Goal: Task Accomplishment & Management: Manage account settings

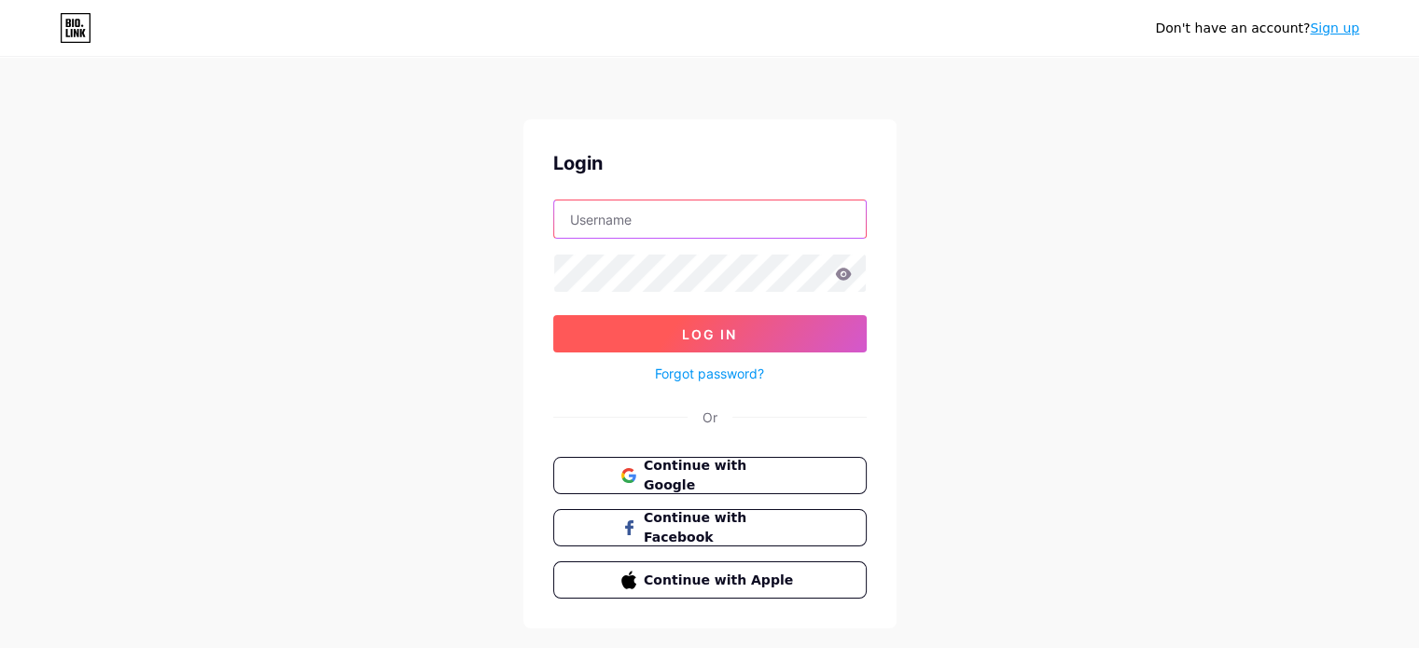
type input "[EMAIL_ADDRESS][DOMAIN_NAME]"
click at [742, 323] on button "Log In" at bounding box center [709, 333] width 313 height 37
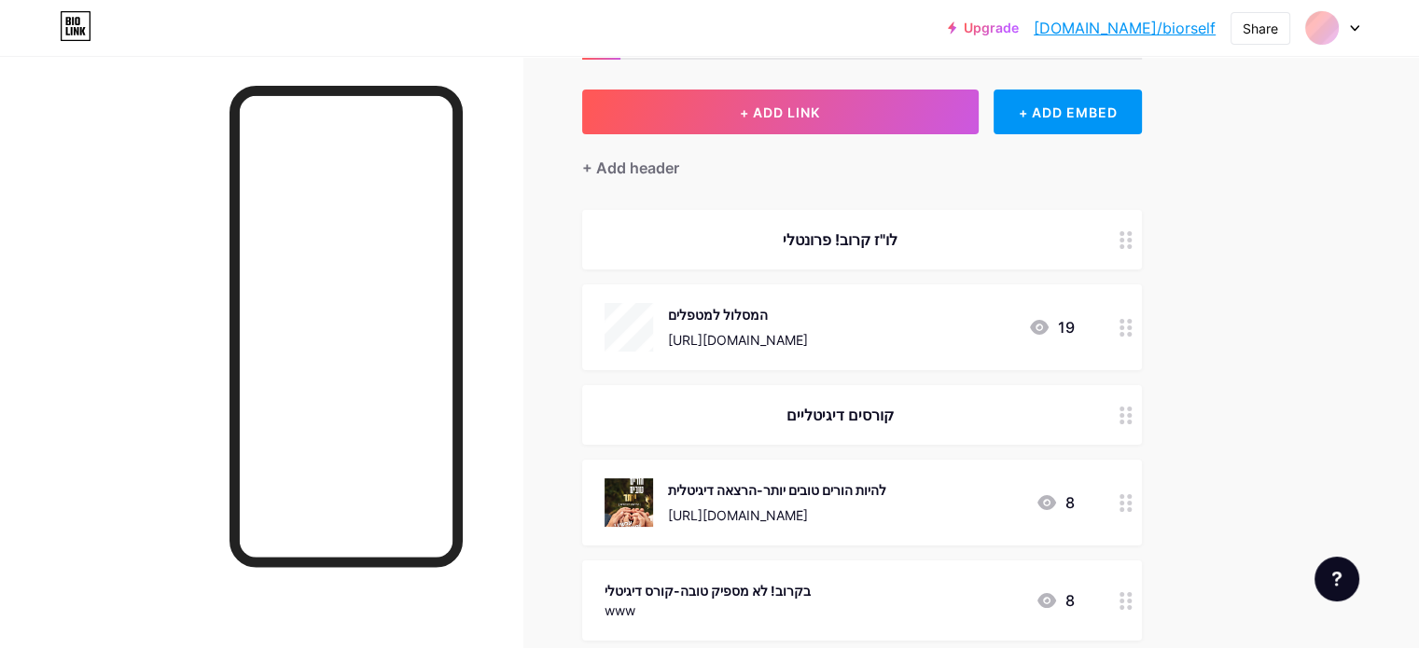
scroll to position [187, 0]
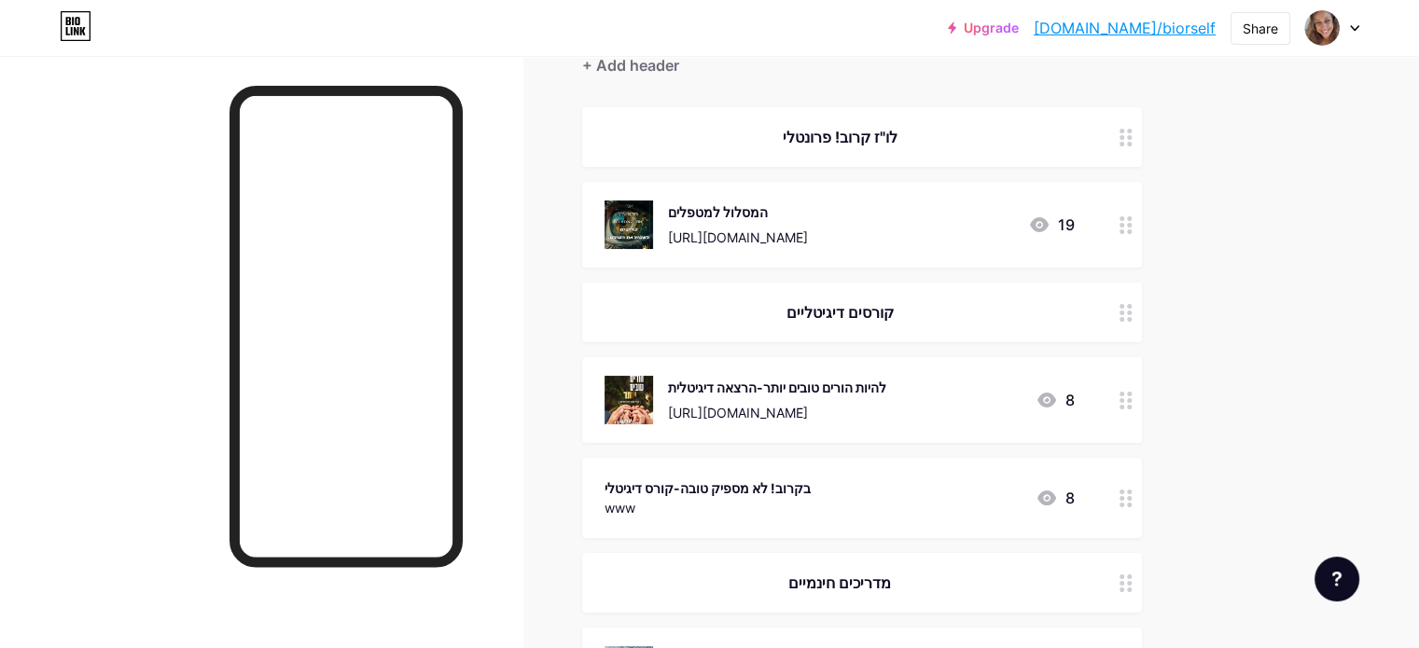
click at [1124, 230] on circle at bounding box center [1121, 231] width 5 height 5
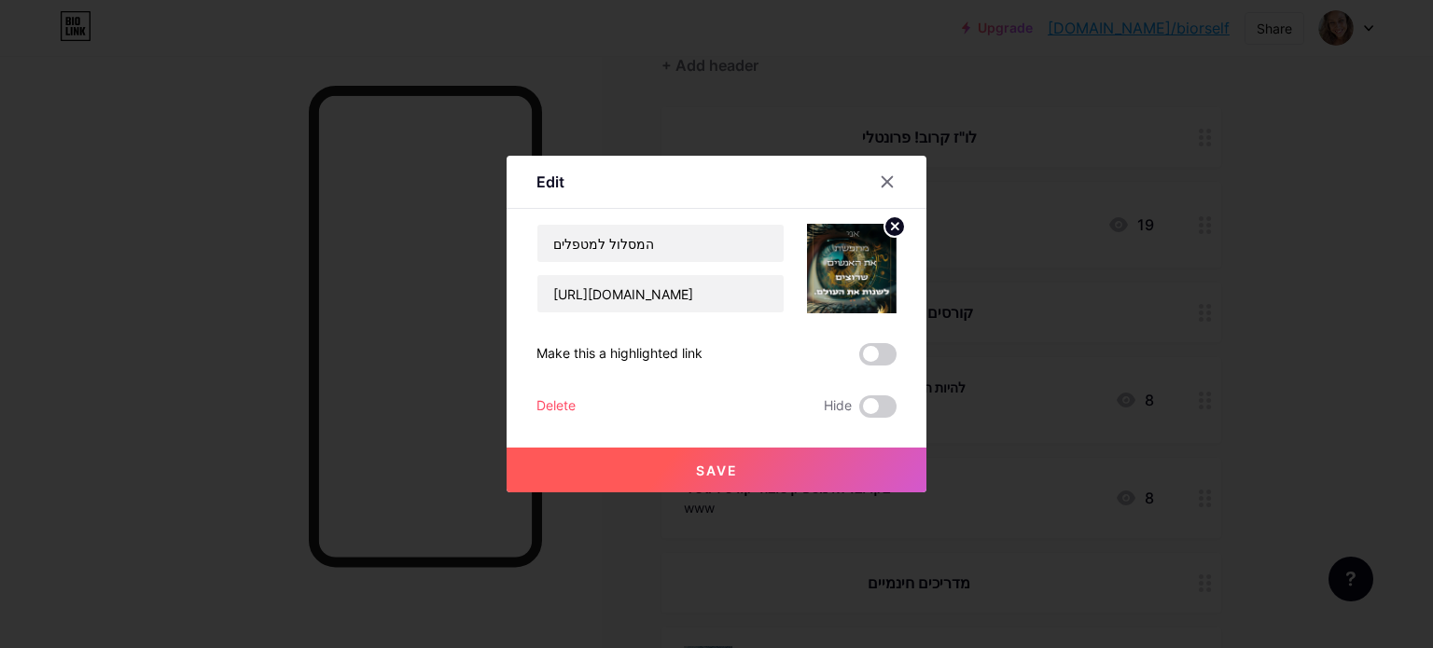
click at [555, 405] on div "Delete" at bounding box center [555, 406] width 39 height 22
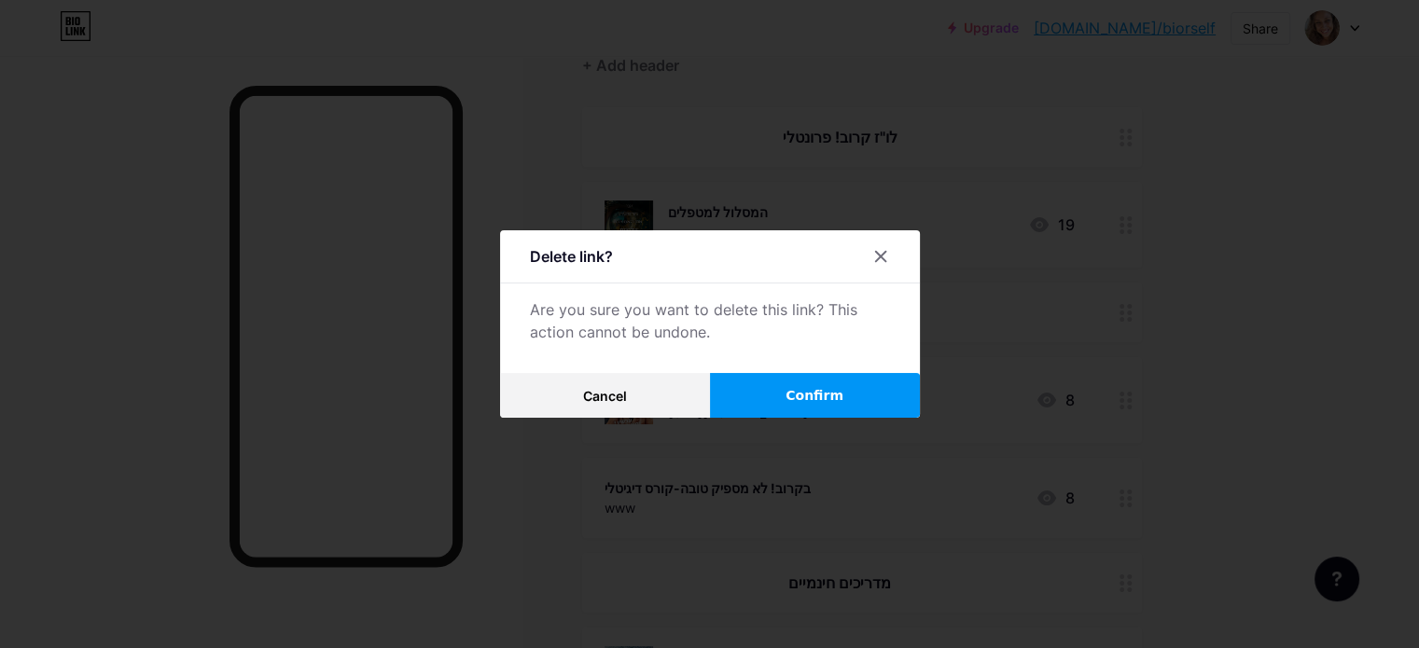
click at [832, 392] on span "Confirm" at bounding box center [814, 396] width 58 height 20
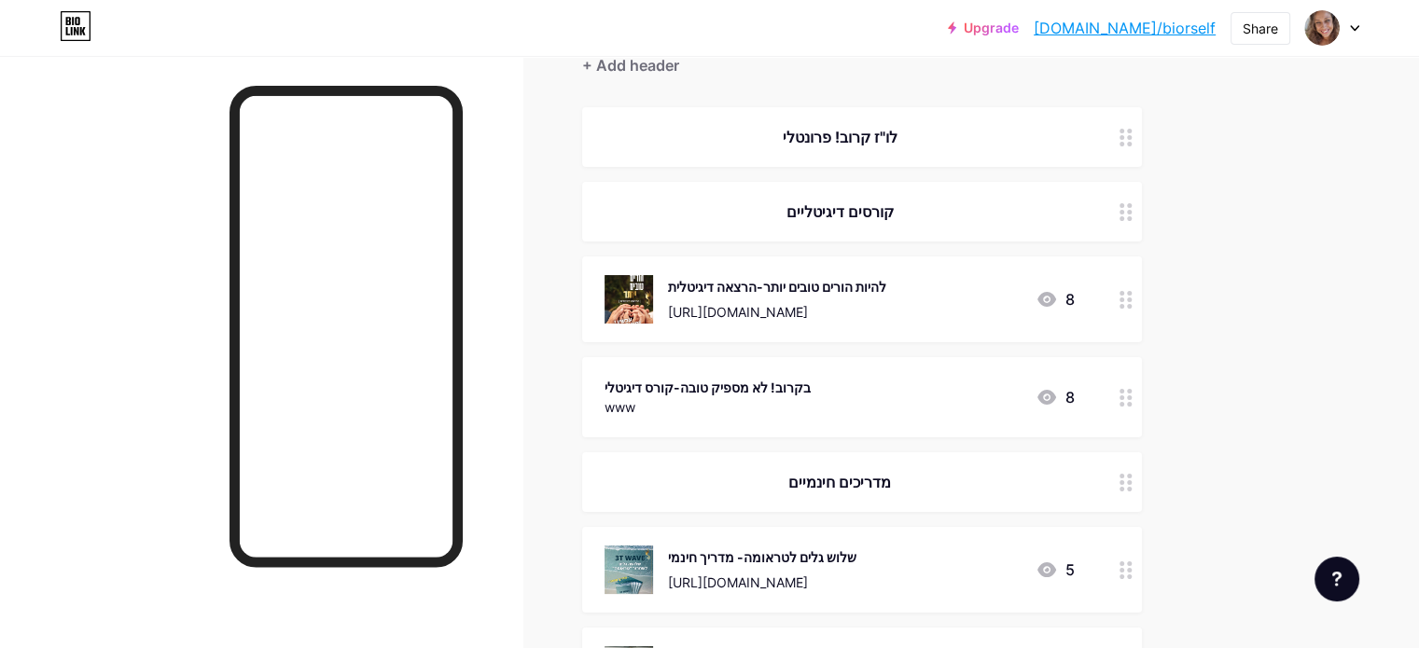
click at [1124, 402] on circle at bounding box center [1121, 404] width 5 height 5
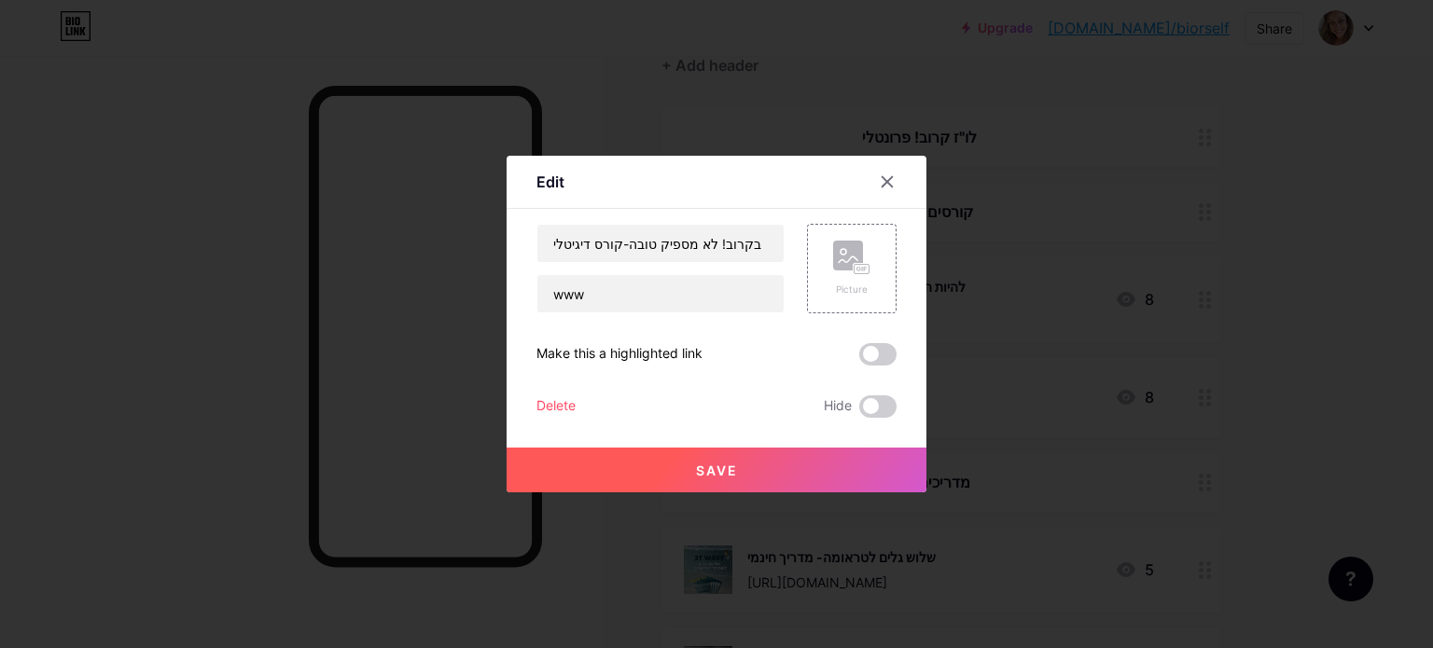
click at [558, 400] on div "Delete" at bounding box center [555, 406] width 39 height 22
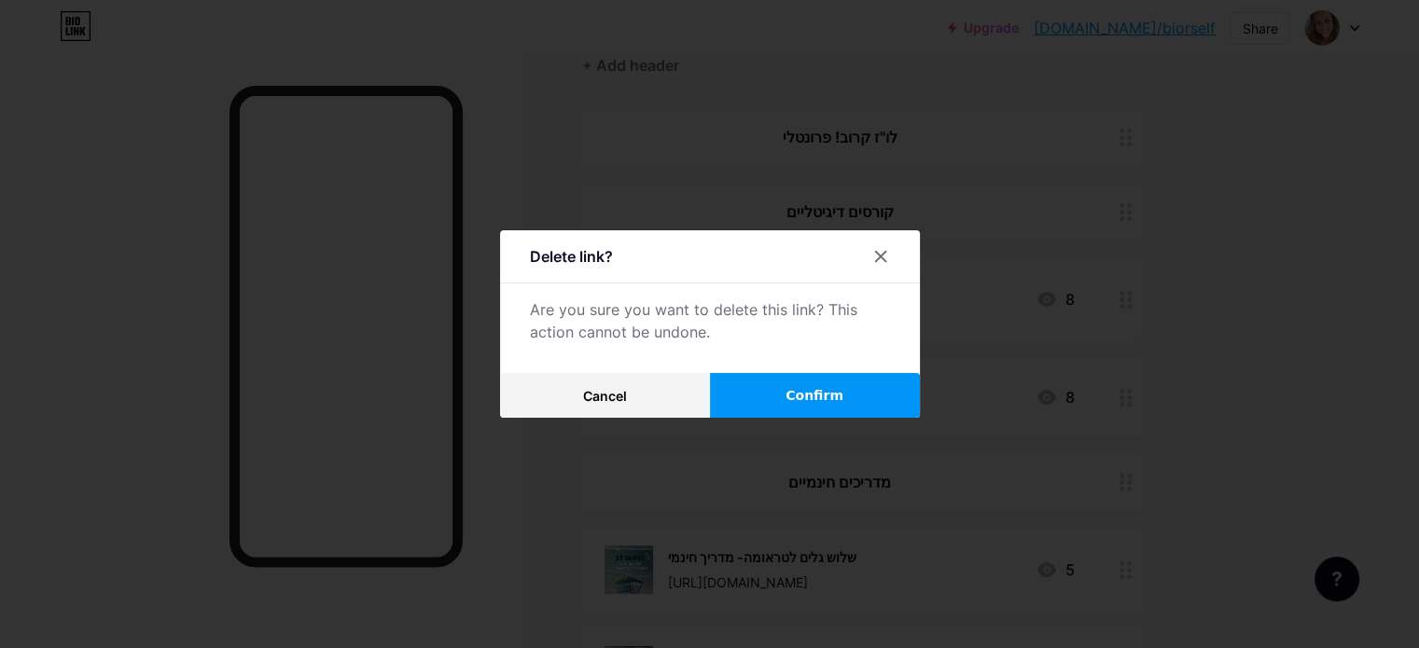
click at [866, 395] on button "Confirm" at bounding box center [815, 395] width 210 height 45
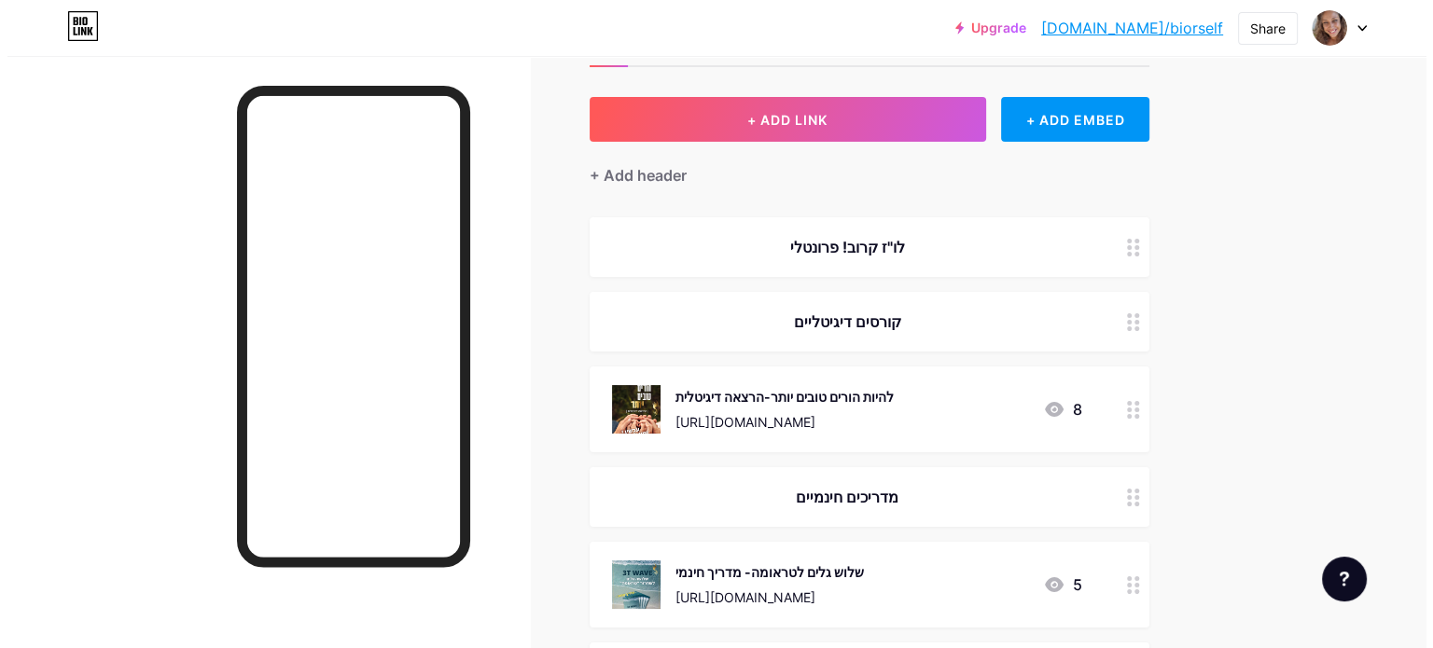
scroll to position [0, 0]
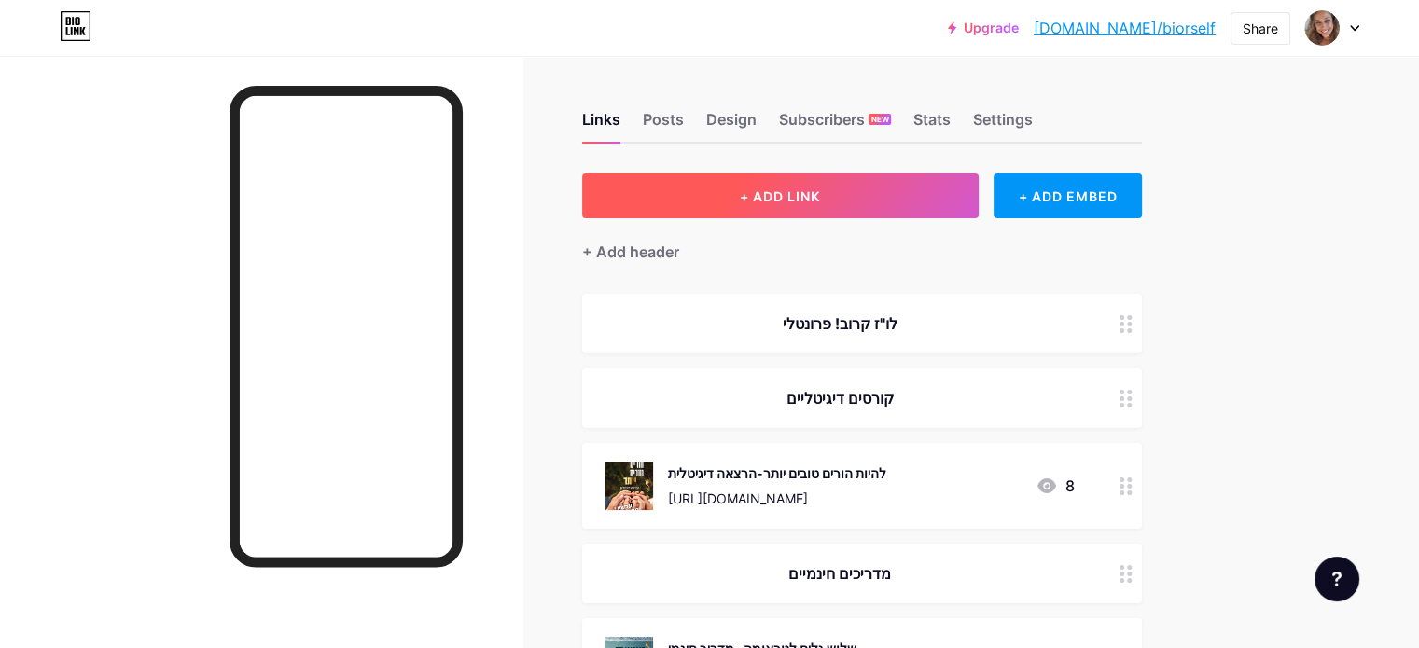
click at [865, 203] on button "+ ADD LINK" at bounding box center [780, 195] width 396 height 45
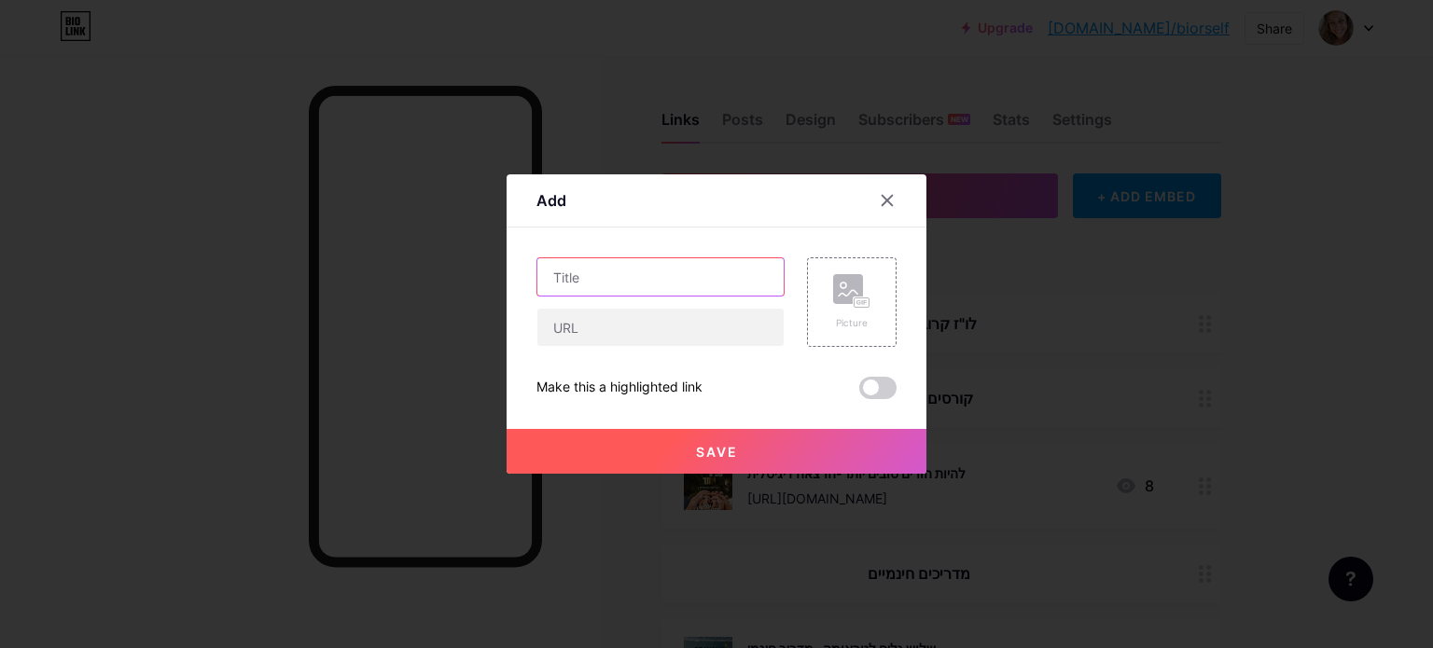
click at [619, 282] on input "text" at bounding box center [660, 276] width 246 height 37
click at [595, 278] on input "כנס אינטגרציה" at bounding box center [660, 276] width 246 height 37
click at [537, 279] on input "כנס "אינטגרציה" at bounding box center [660, 276] width 246 height 37
drag, startPoint x: 551, startPoint y: 278, endPoint x: 542, endPoint y: 272, distance: 10.9
click at [542, 272] on input "" 12.9 כנס "אינטגרציה" at bounding box center [660, 276] width 246 height 37
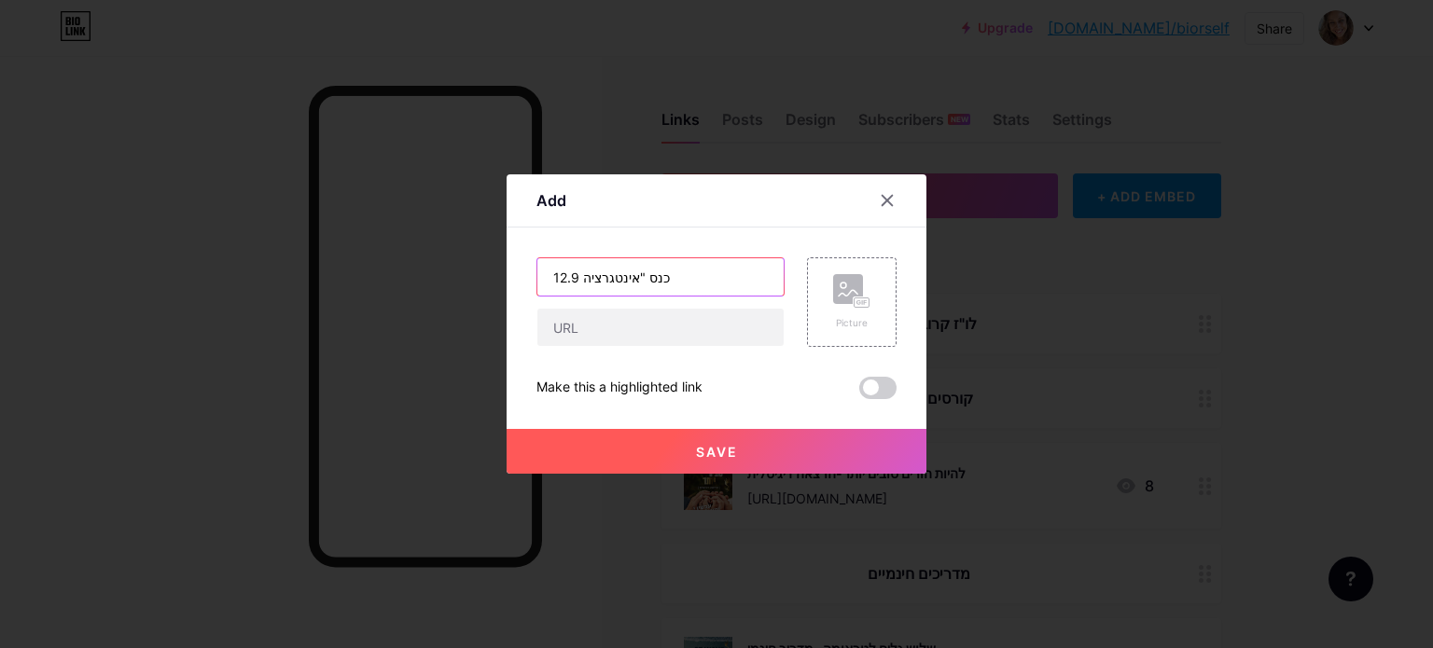
click at [577, 275] on input "12.9 כנס "אינטגרציה" at bounding box center [660, 276] width 246 height 37
type input "12.9 "כנס "אינטגרציה"
drag, startPoint x: 582, startPoint y: 318, endPoint x: 596, endPoint y: 314, distance: 14.5
click at [582, 318] on input "text" at bounding box center [660, 327] width 246 height 37
click at [823, 304] on div "Picture" at bounding box center [852, 302] width 90 height 90
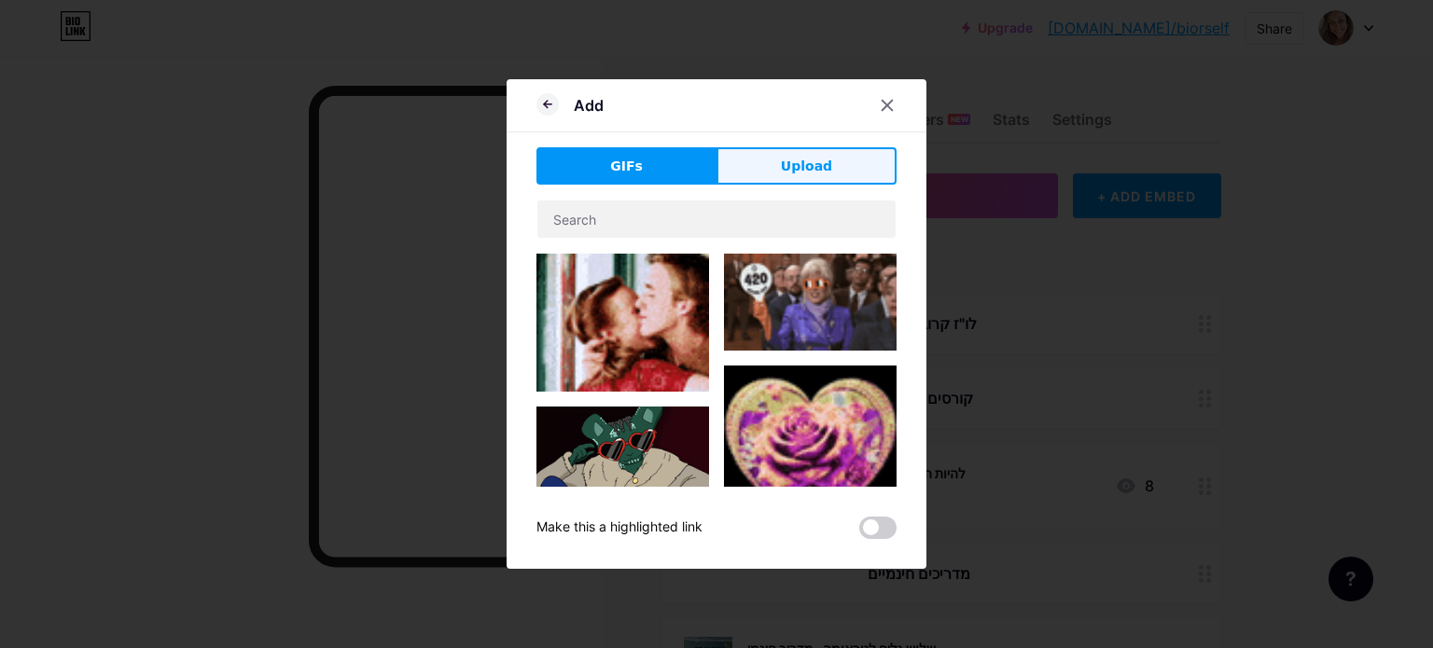
click at [795, 157] on span "Upload" at bounding box center [806, 167] width 51 height 20
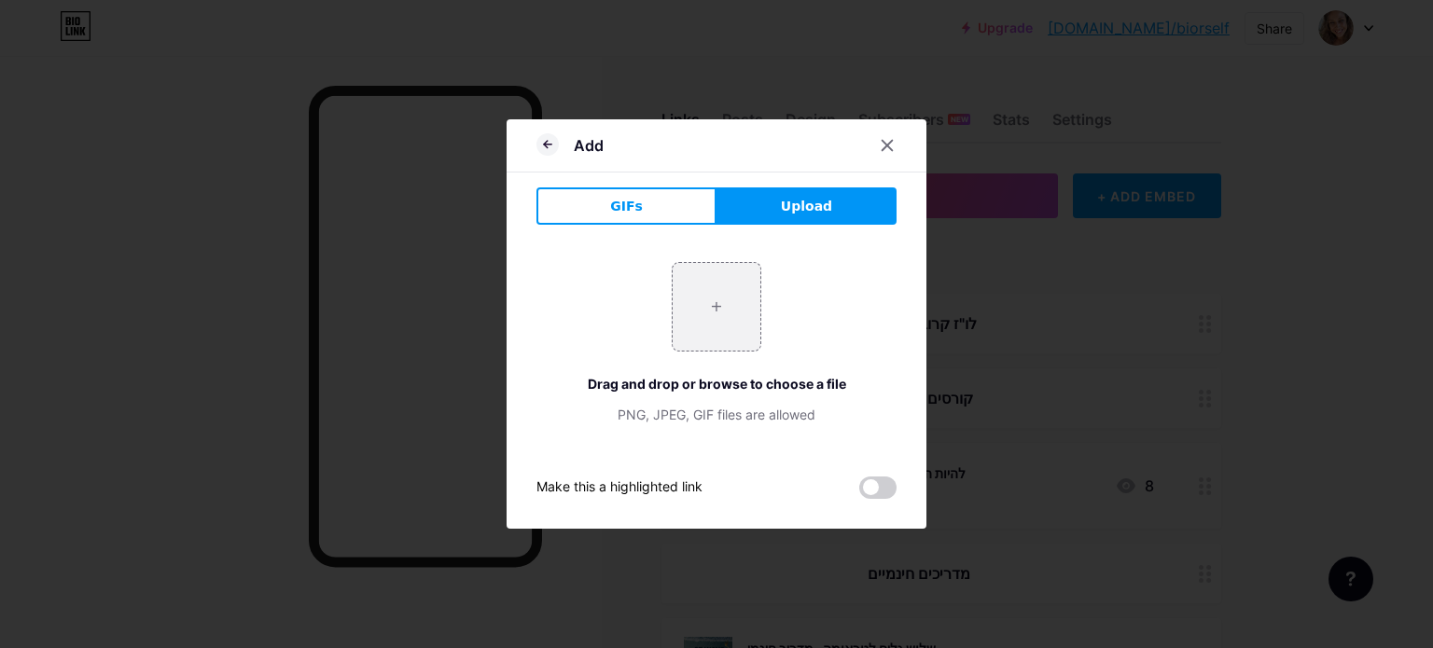
click at [813, 198] on span "Upload" at bounding box center [806, 207] width 51 height 20
click at [791, 206] on span "Upload" at bounding box center [806, 207] width 51 height 20
click at [873, 482] on span at bounding box center [877, 488] width 37 height 22
click at [859, 492] on input "checkbox" at bounding box center [859, 492] width 0 height 0
click at [806, 197] on span "Upload" at bounding box center [806, 207] width 51 height 20
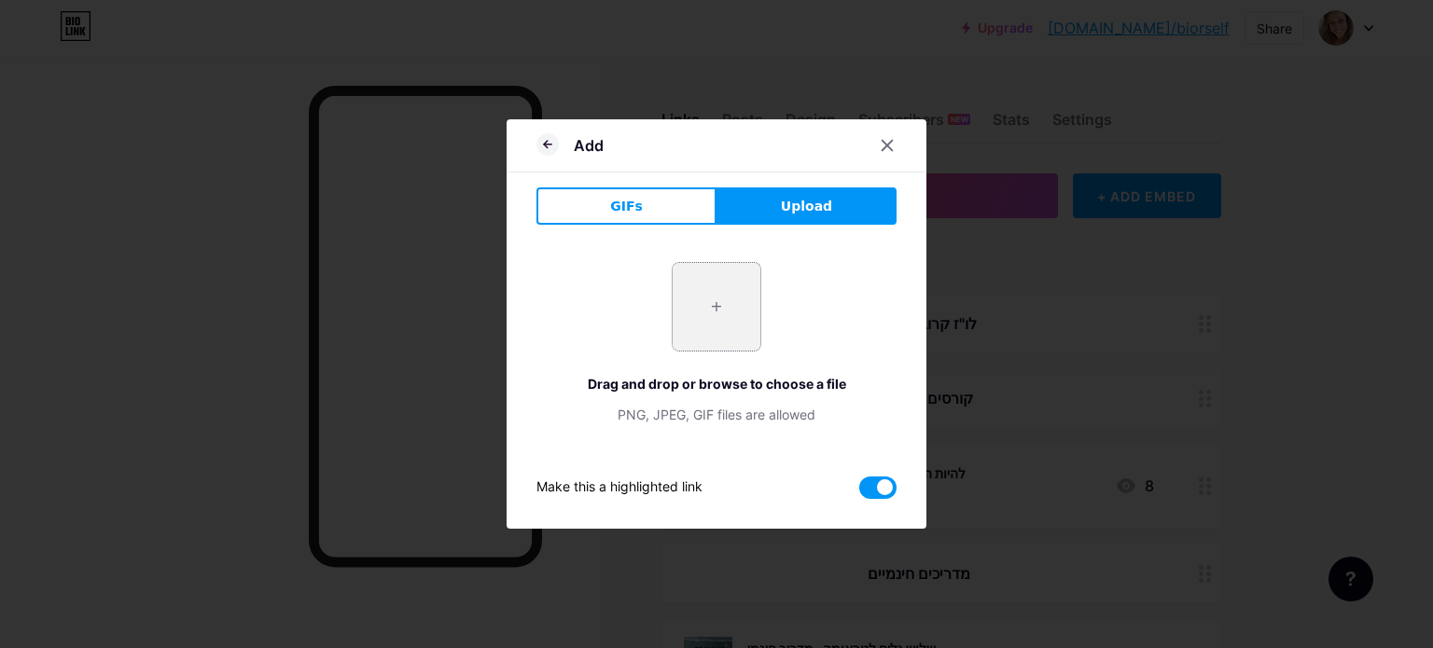
click at [673, 320] on input "file" at bounding box center [716, 307] width 88 height 88
type input "C:\fakepath\כנס-02.png"
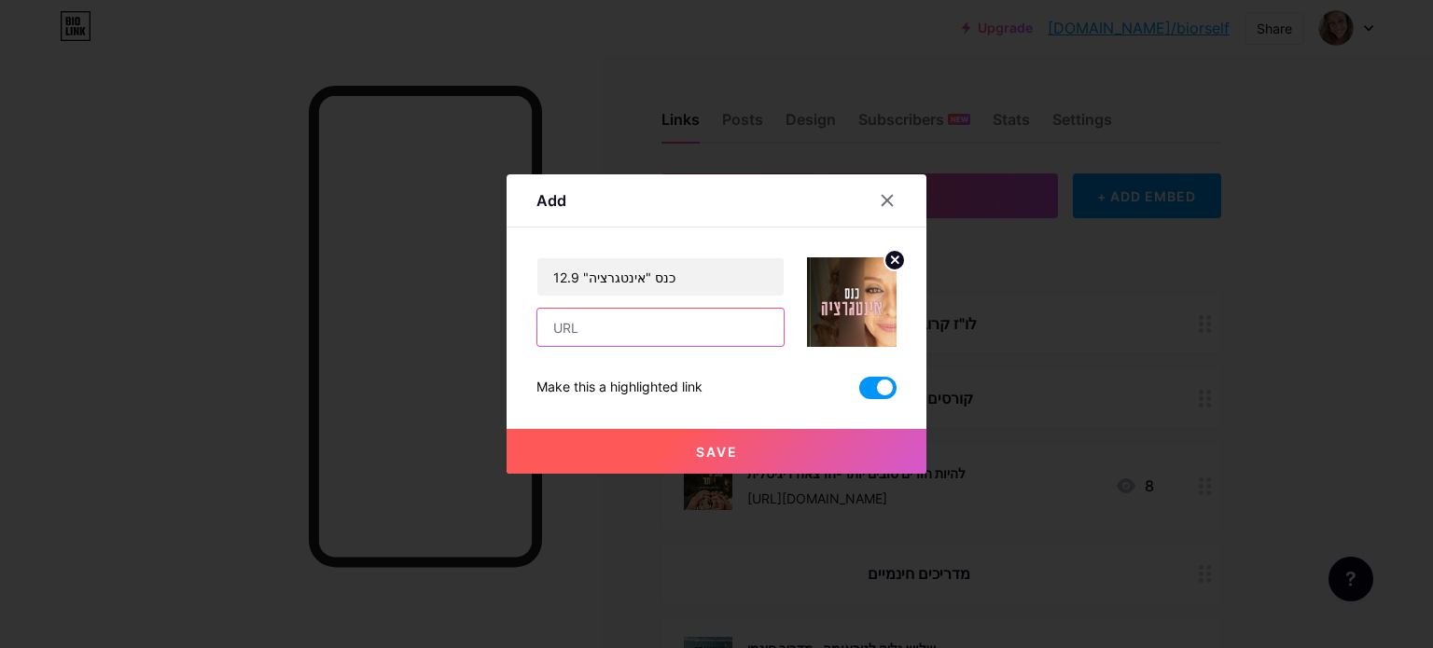
click at [611, 320] on input "text" at bounding box center [660, 327] width 246 height 37
click at [709, 340] on input "text" at bounding box center [660, 327] width 246 height 37
paste input "[URL][DOMAIN_NAME]"
type input "[URL][DOMAIN_NAME]"
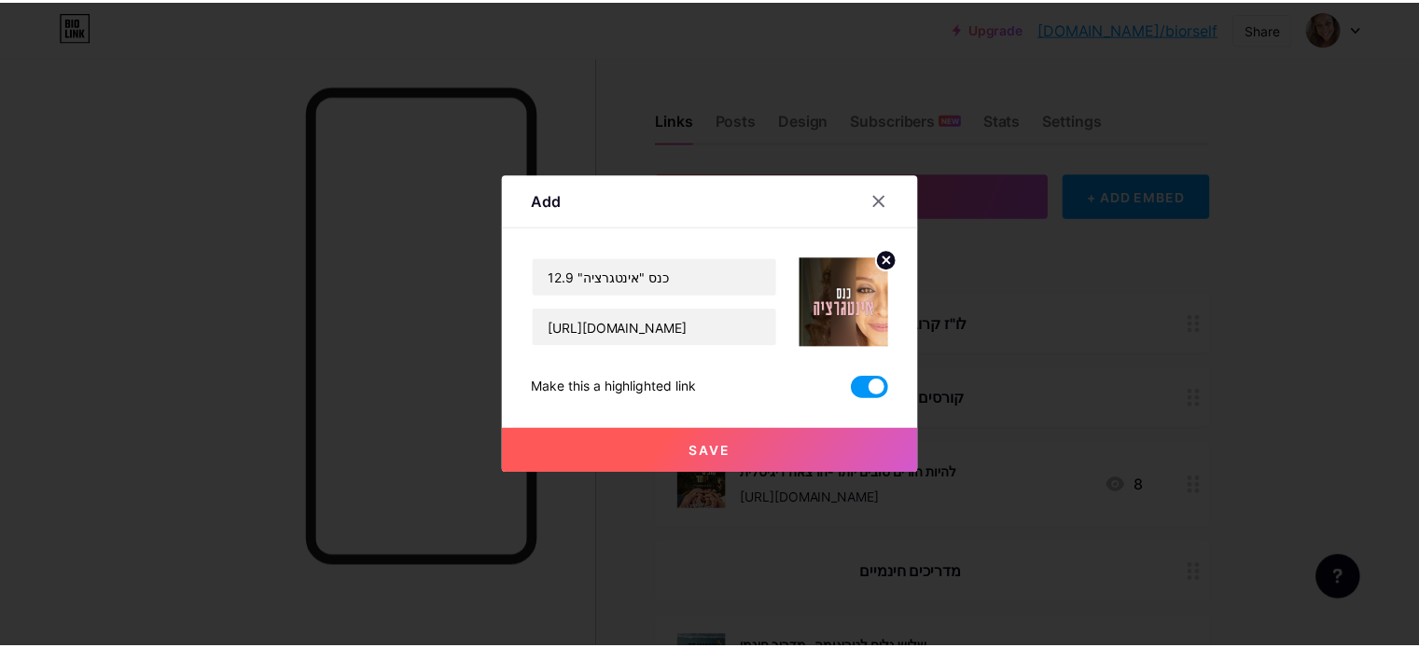
scroll to position [0, 0]
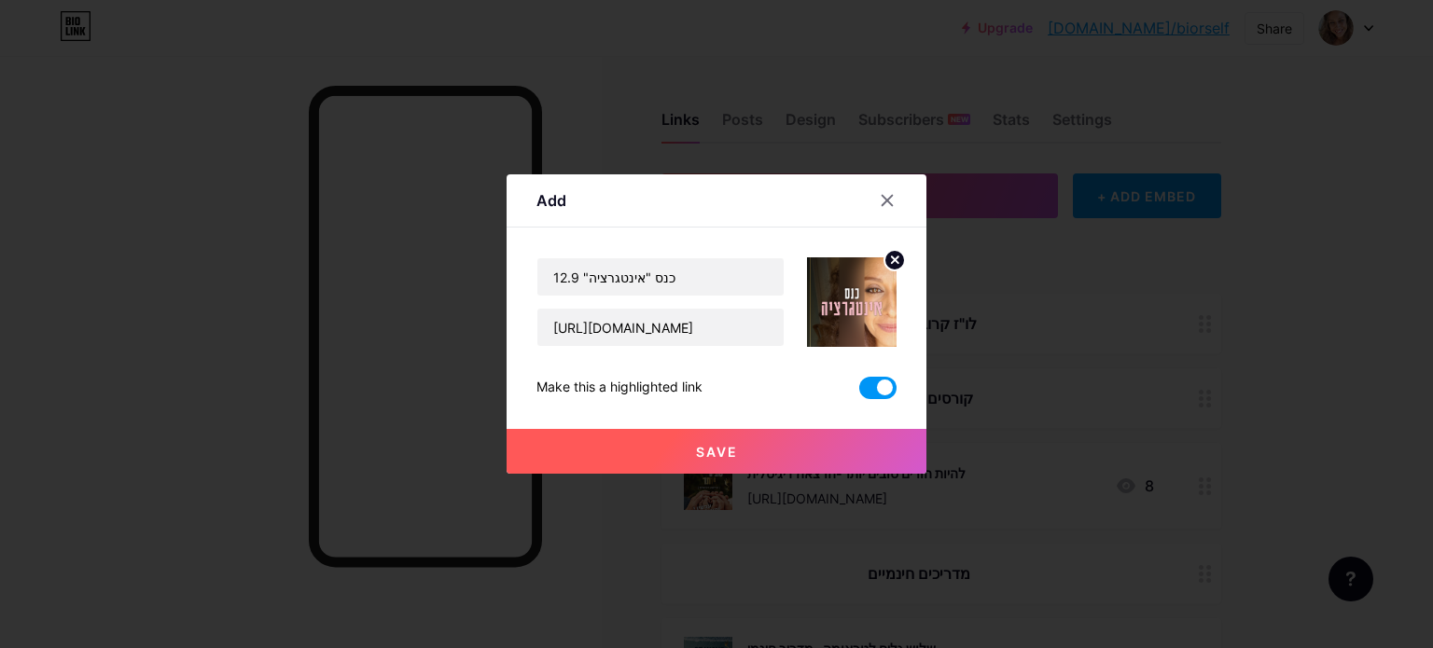
click at [699, 448] on span "Save" at bounding box center [717, 452] width 42 height 16
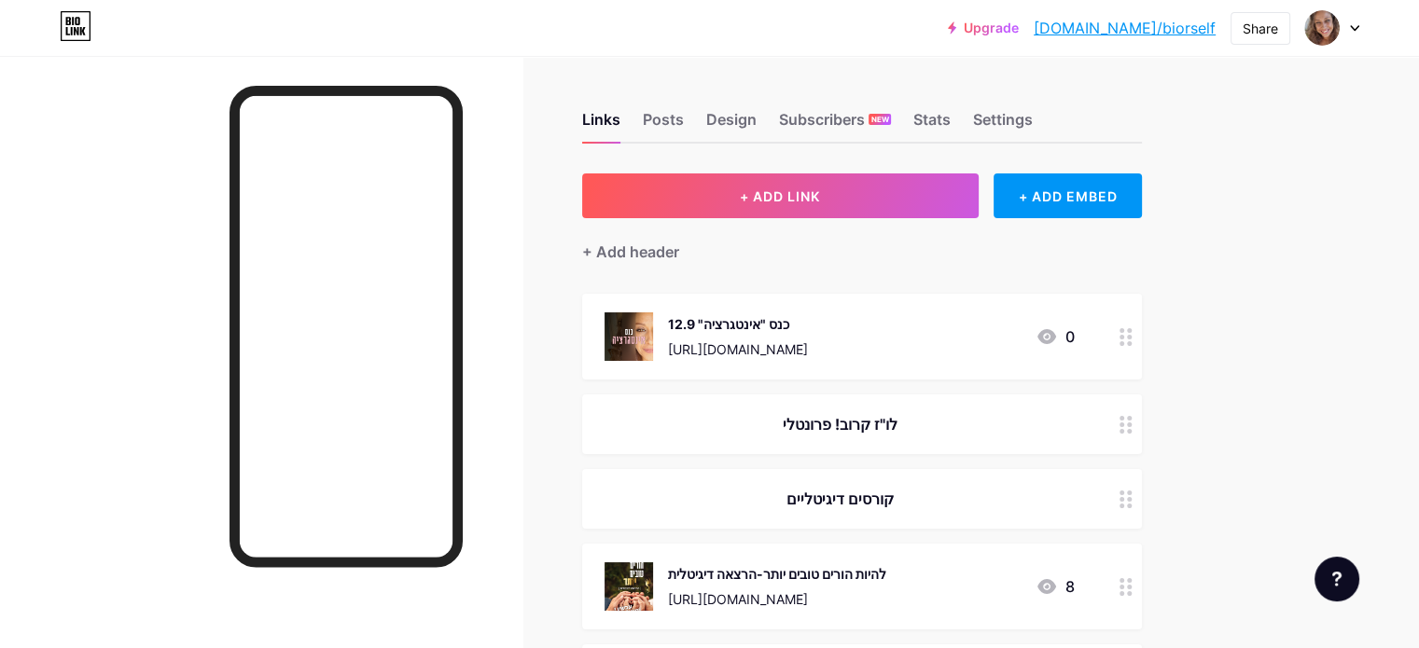
click at [1131, 335] on circle at bounding box center [1129, 337] width 5 height 5
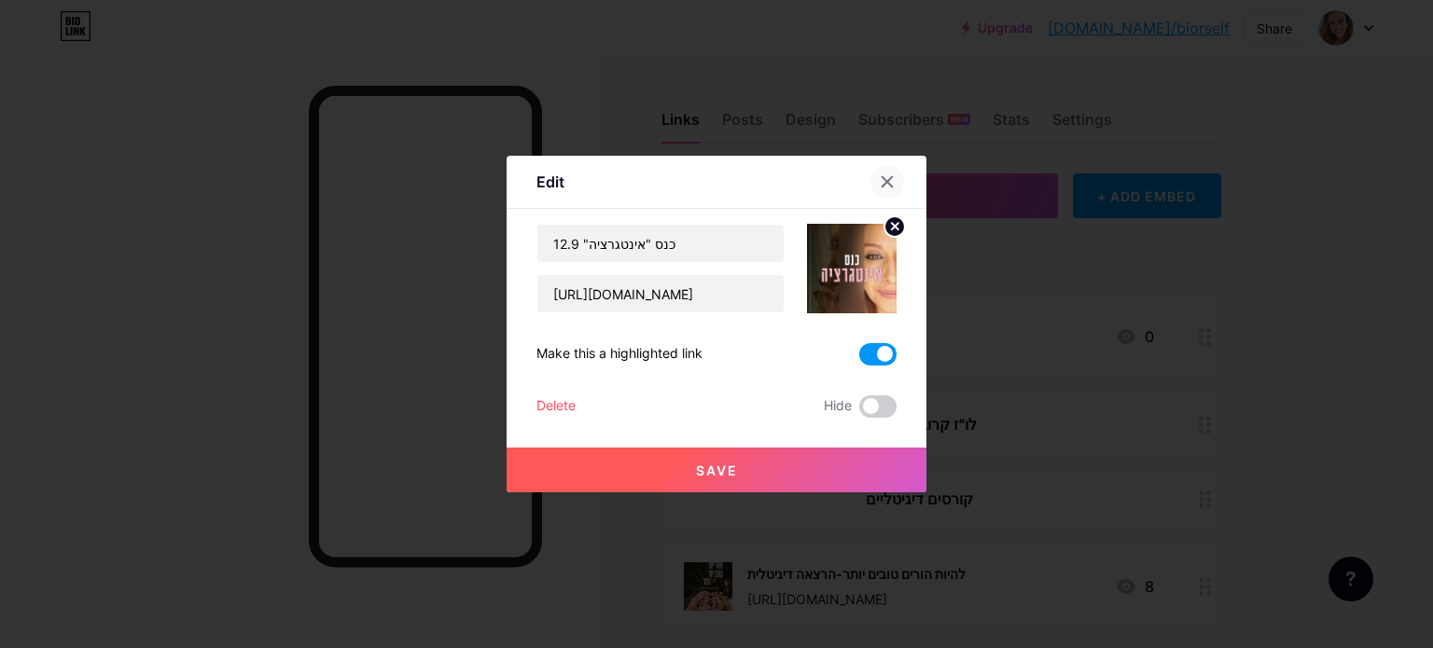
click at [879, 184] on icon at bounding box center [886, 181] width 15 height 15
